Goal: Download file/media

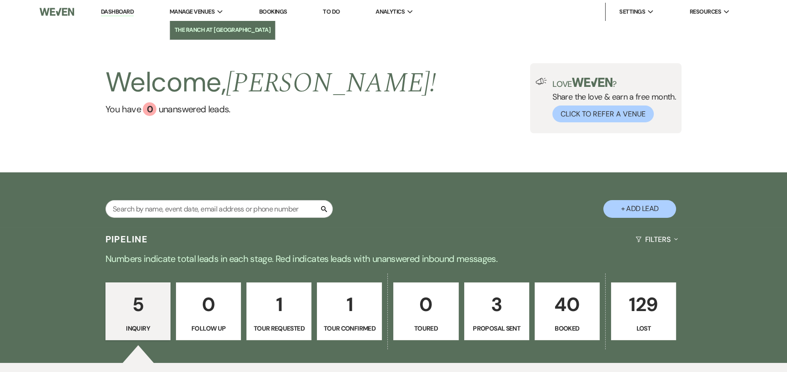
click at [208, 26] on li "The Ranch at [GEOGRAPHIC_DATA]" at bounding box center [223, 29] width 96 height 9
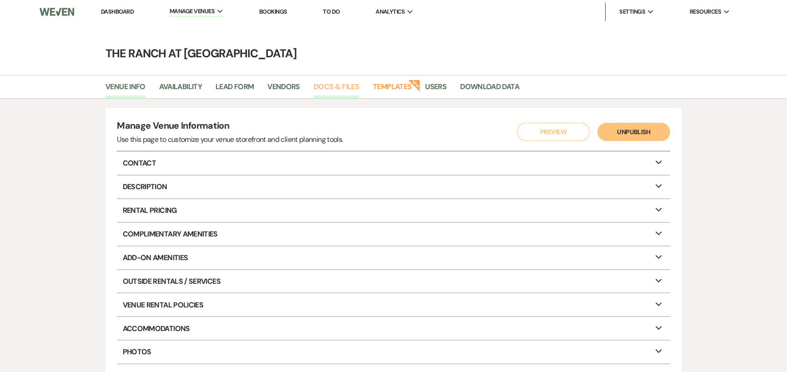
click at [334, 86] on link "Docs & Files" at bounding box center [336, 89] width 45 height 17
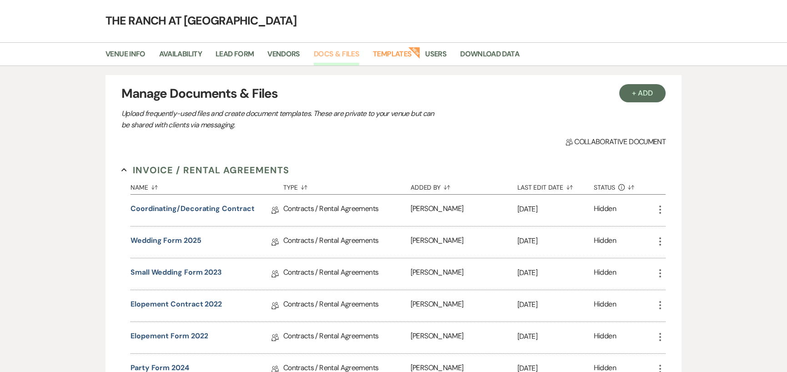
scroll to position [91, 0]
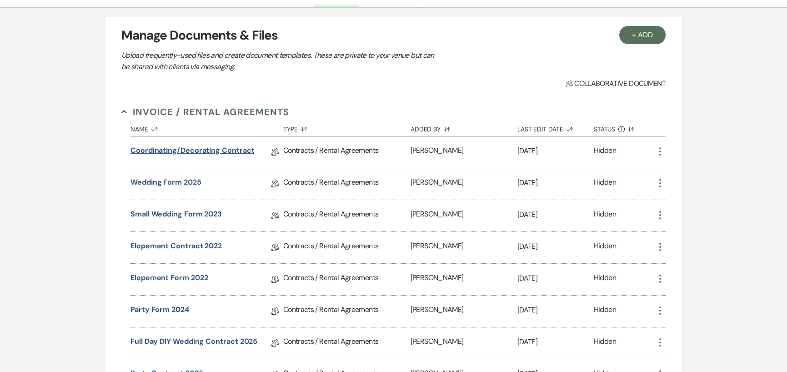
click at [167, 150] on link "Coordinating/Decorating contract" at bounding box center [192, 152] width 124 height 14
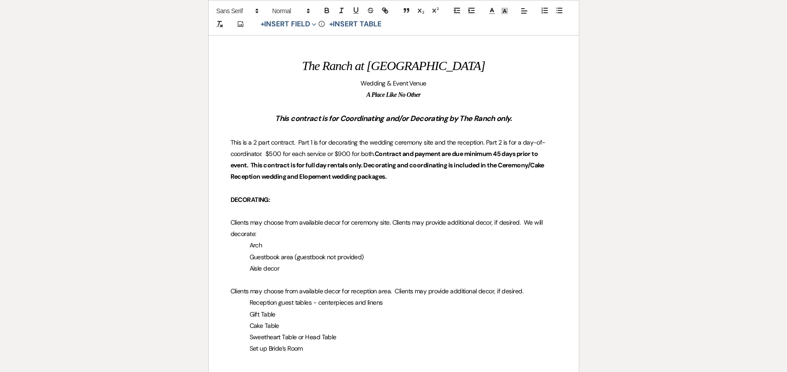
scroll to position [91, 0]
